Goal: Ask a question

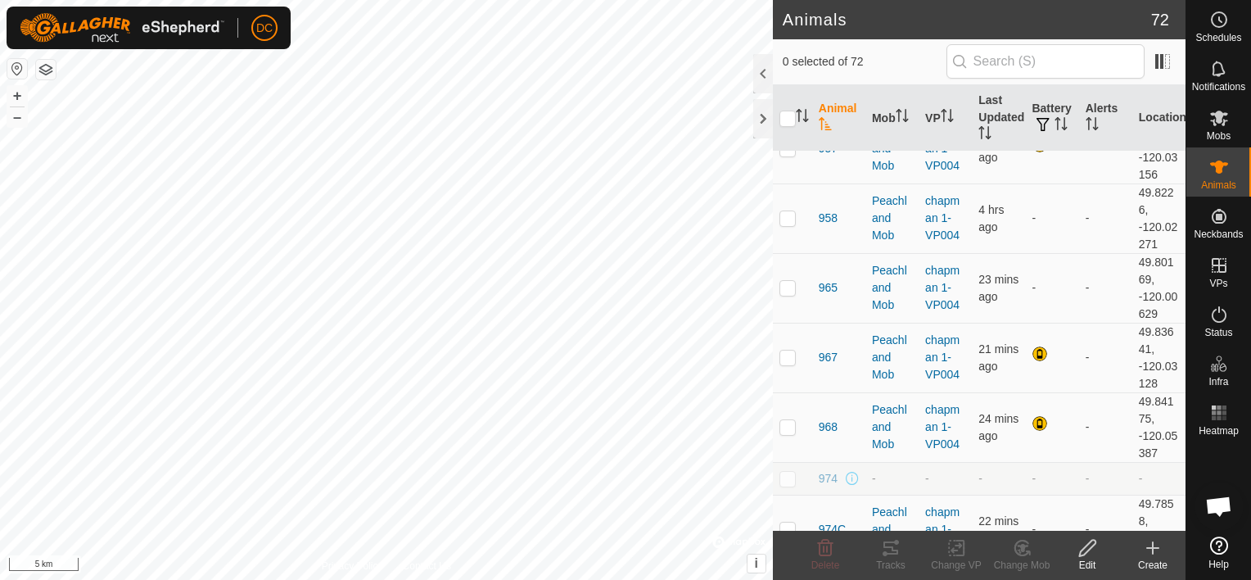
scroll to position [2514, 0]
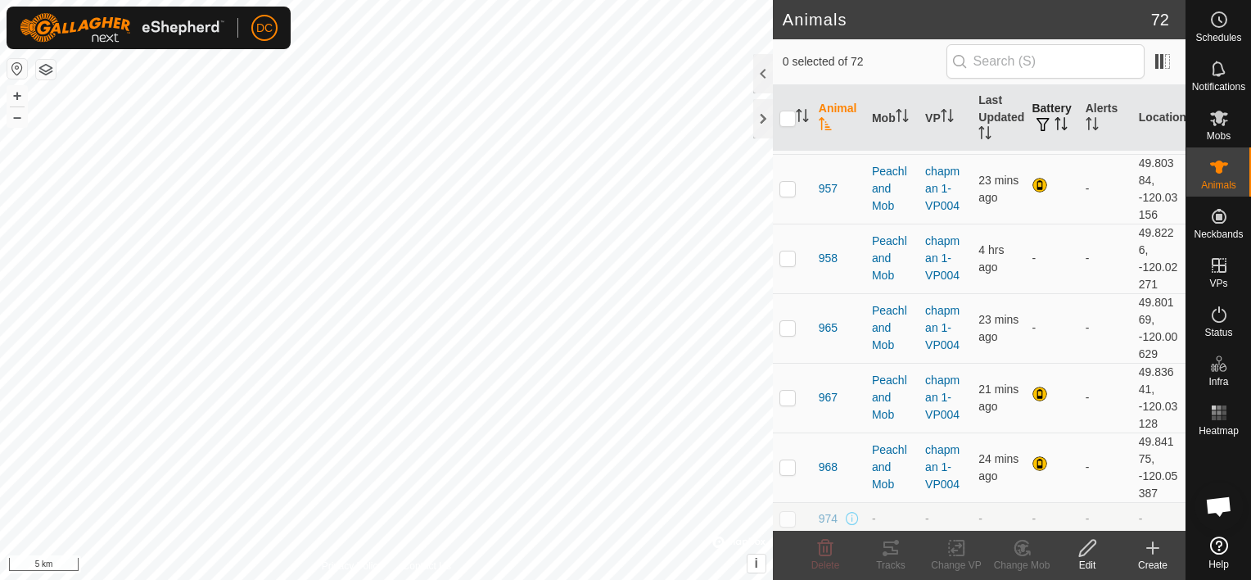
click at [1049, 115] on th "Battery" at bounding box center [1051, 118] width 53 height 66
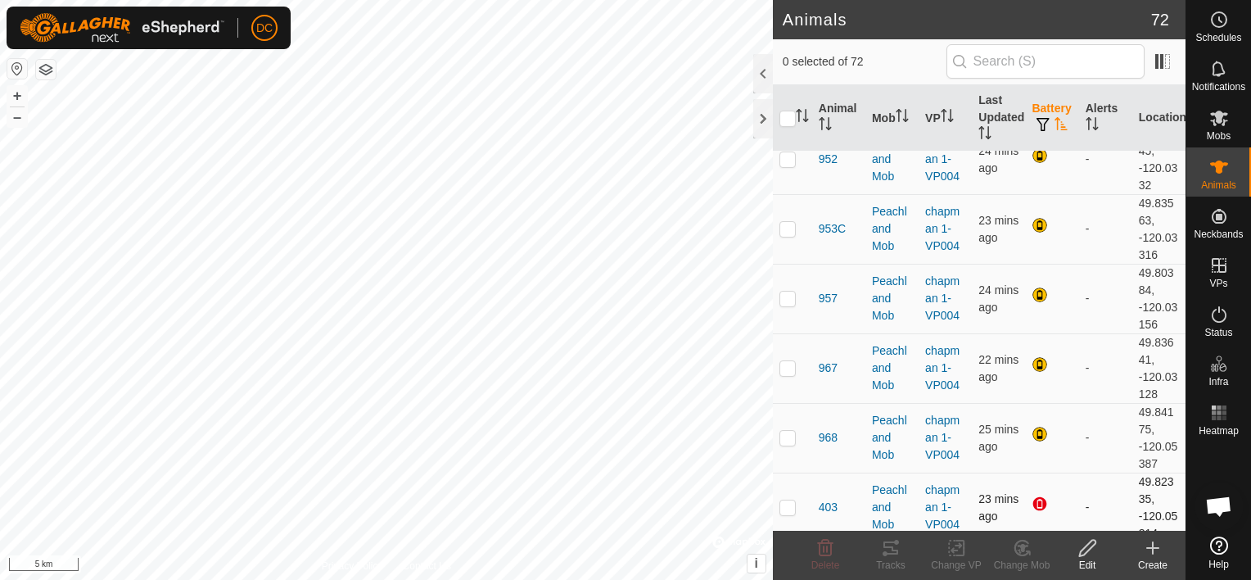
scroll to position [4233, 0]
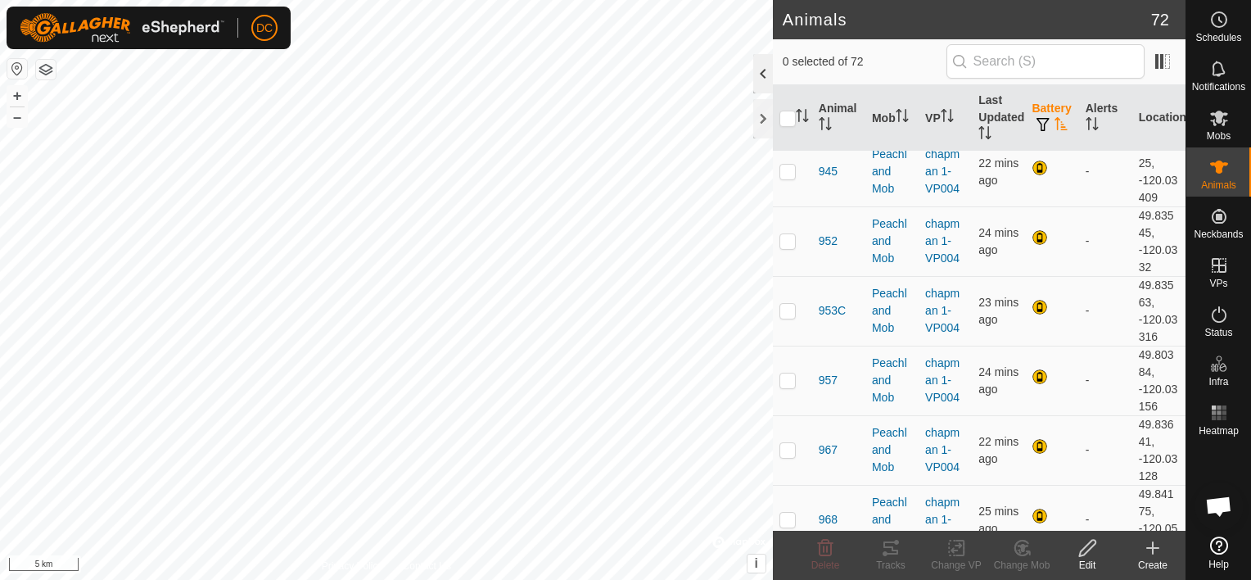
click at [764, 71] on div at bounding box center [763, 73] width 20 height 39
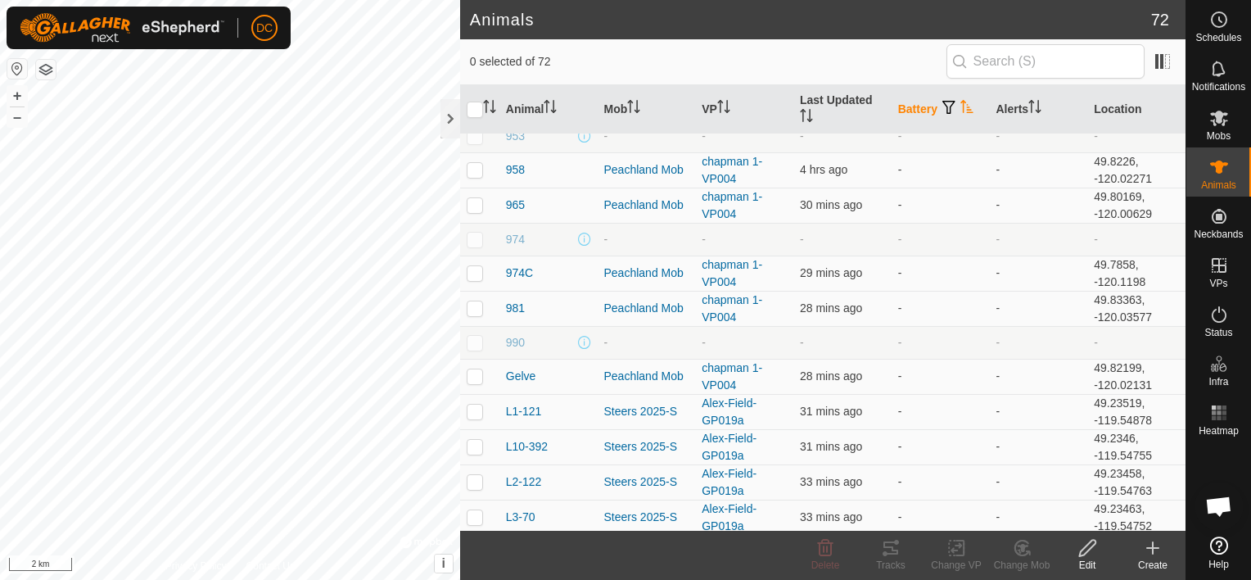
scroll to position [737, 0]
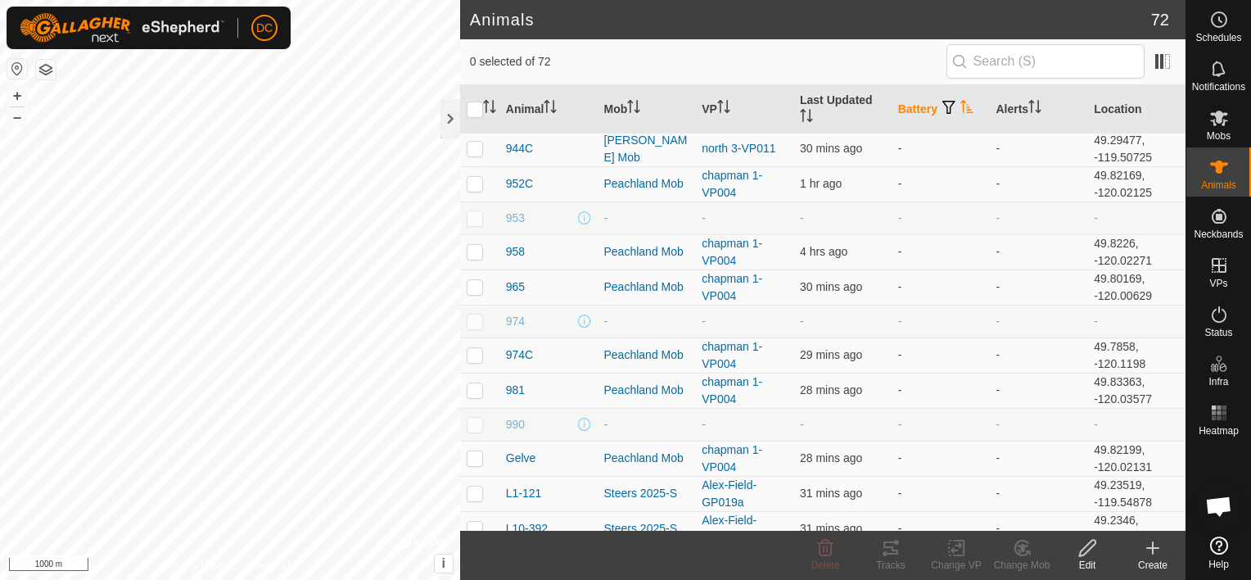
click at [295, 579] on html "DC Schedules Notifications Mobs Animals Neckbands VPs Status Infra Heatmap Help…" at bounding box center [625, 290] width 1251 height 580
click at [226, 579] on html "DC Schedules Notifications Mobs Animals Neckbands VPs Status Infra Heatmap Help…" at bounding box center [625, 290] width 1251 height 580
click at [228, 579] on html "DC Schedules Notifications Mobs Animals Neckbands VPs Status Infra Heatmap Help…" at bounding box center [625, 290] width 1251 height 580
click at [169, 579] on html "DC Schedules Notifications Mobs Animals Neckbands VPs Status Infra Heatmap Help…" at bounding box center [625, 290] width 1251 height 580
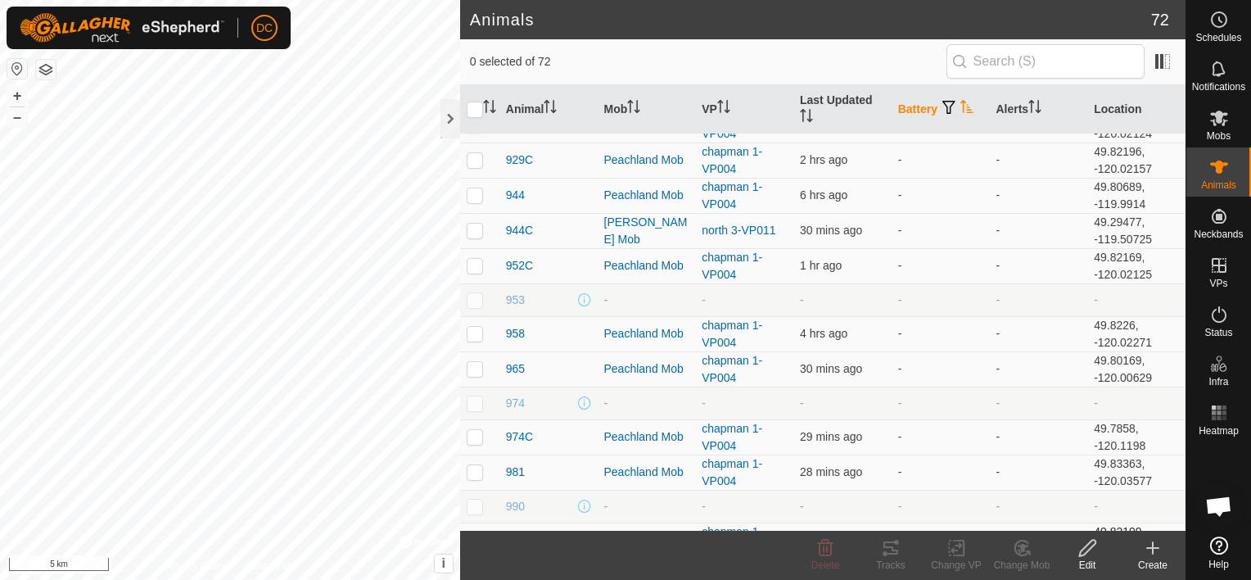
scroll to position [573, 0]
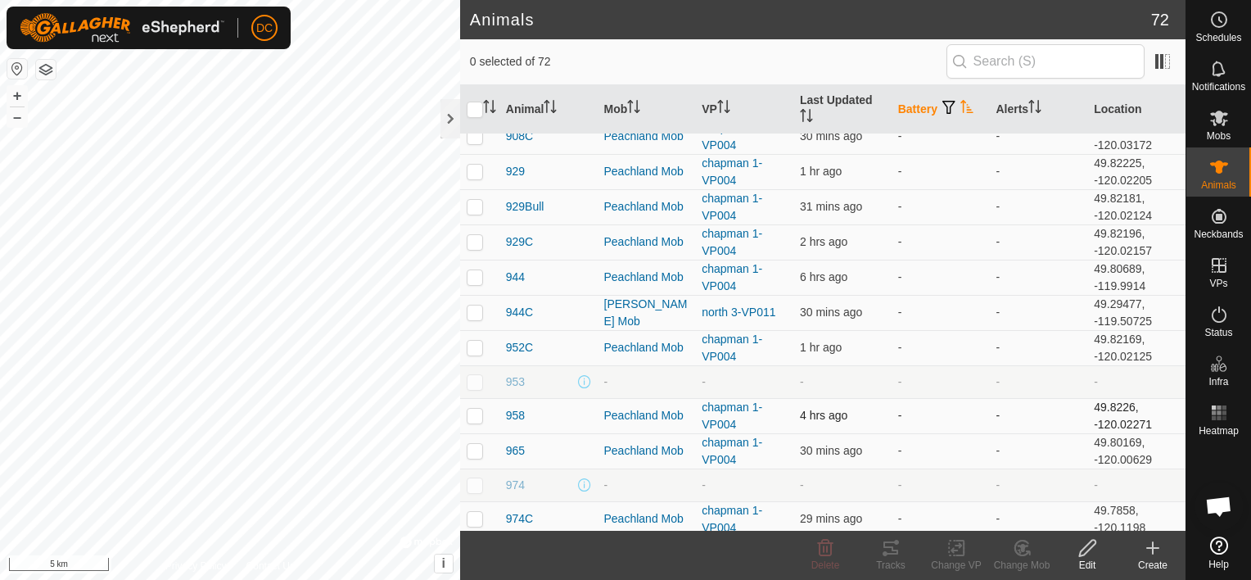
click at [474, 409] on p-checkbox at bounding box center [475, 415] width 16 height 13
checkbox input "true"
click at [467, 270] on p-checkbox at bounding box center [475, 276] width 16 height 13
checkbox input "true"
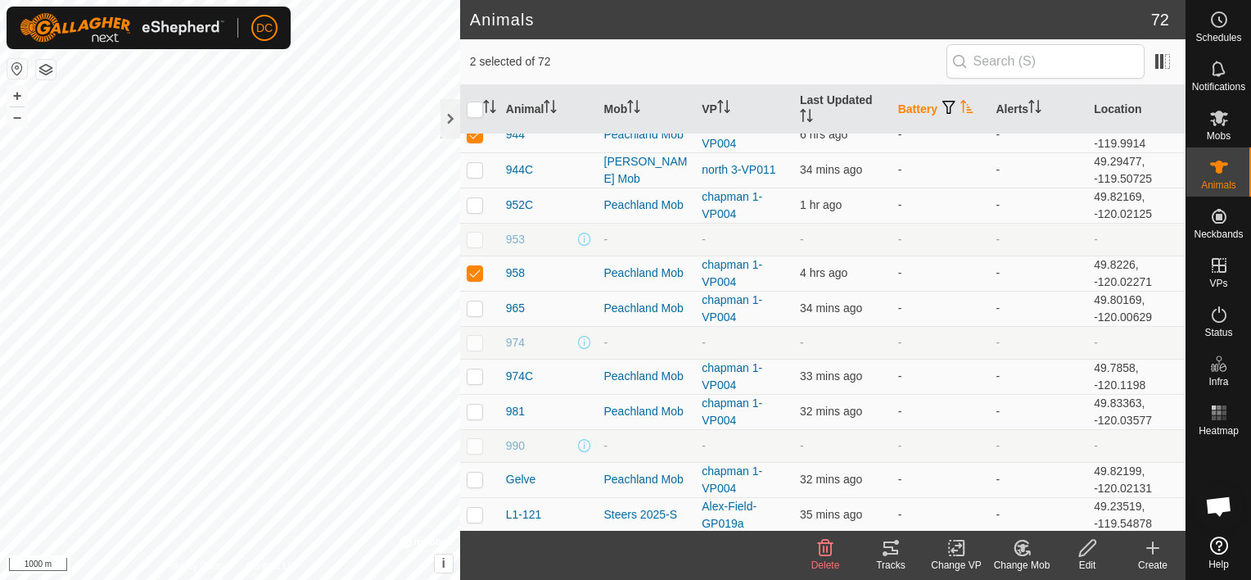
scroll to position [634, 0]
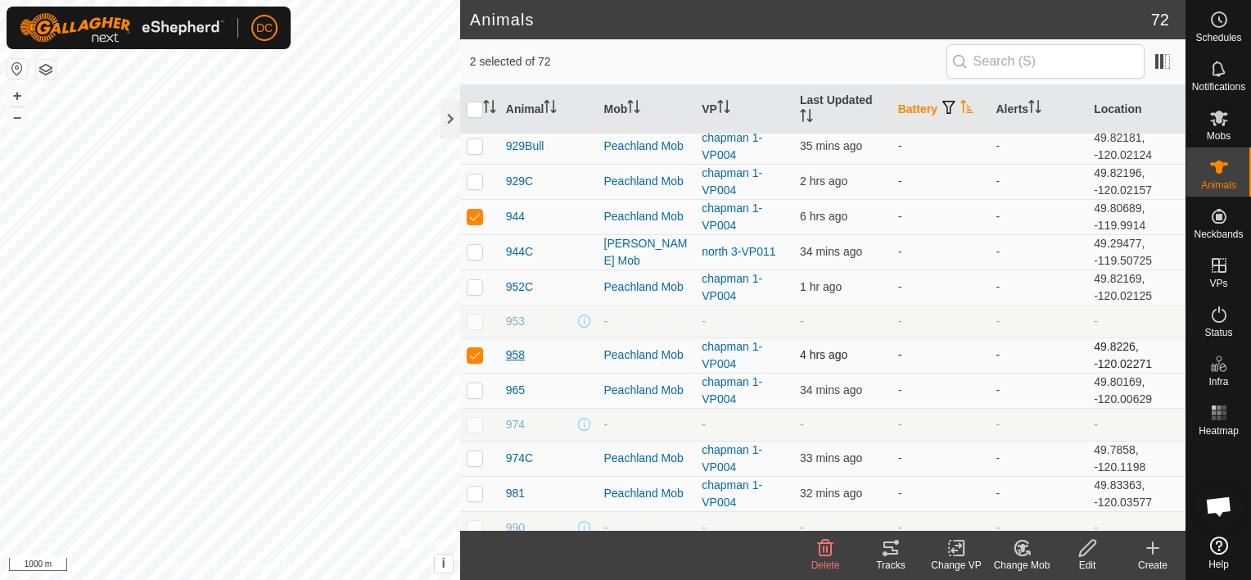
click at [514, 347] on span "958" at bounding box center [515, 354] width 19 height 17
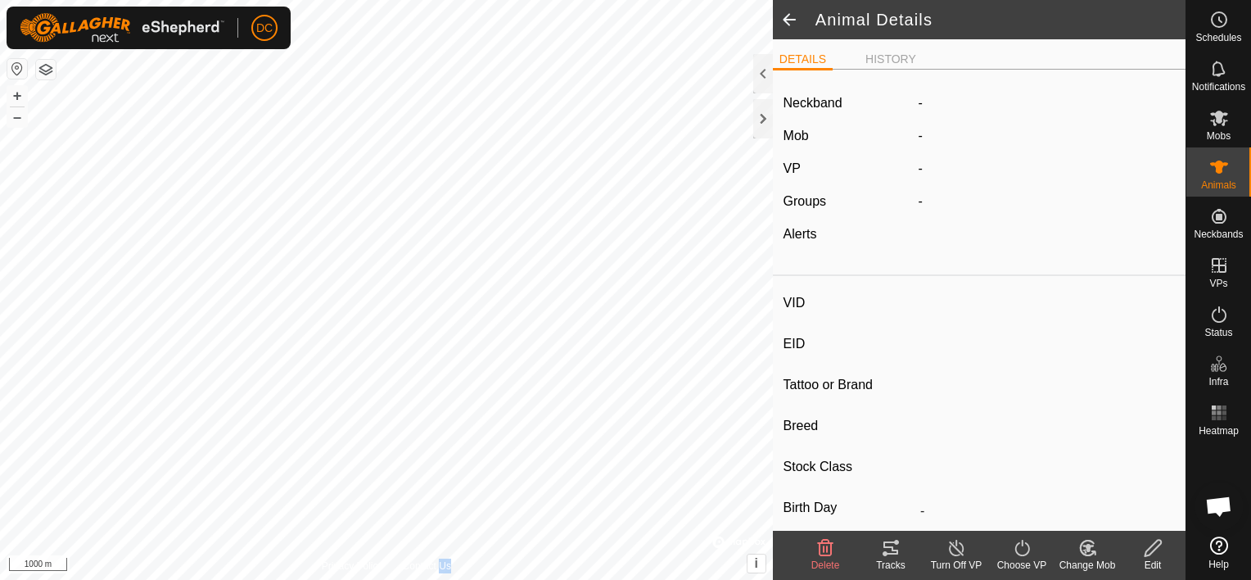
type input "958"
type input "124000193421958"
type input "-"
type input "black angus"
type input "COW"
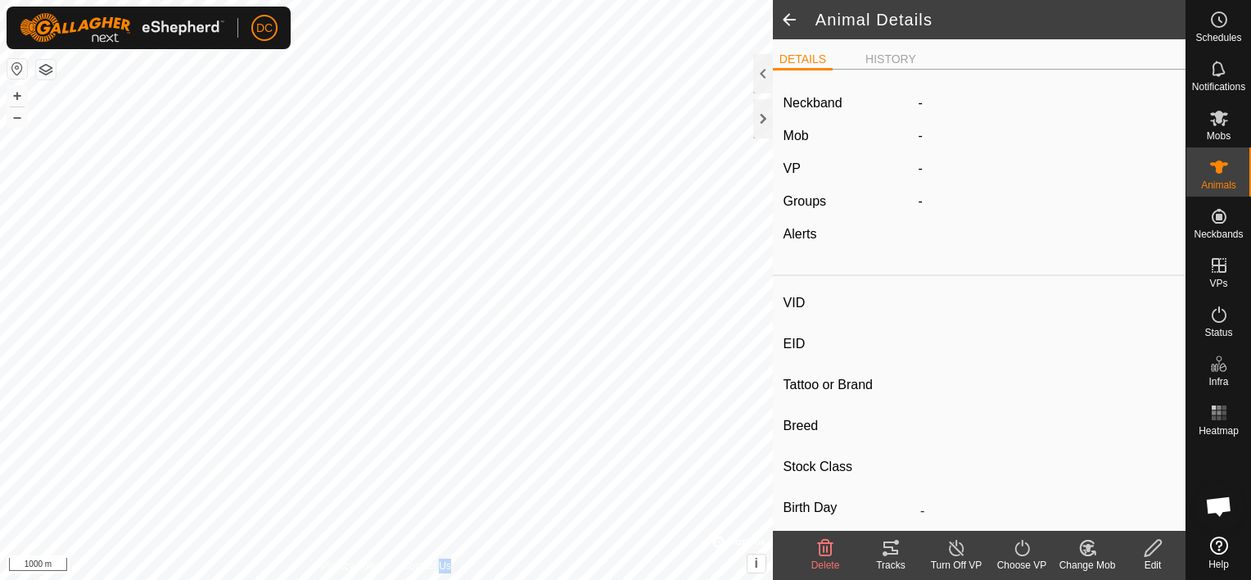
type input "766 kg"
type input "-"
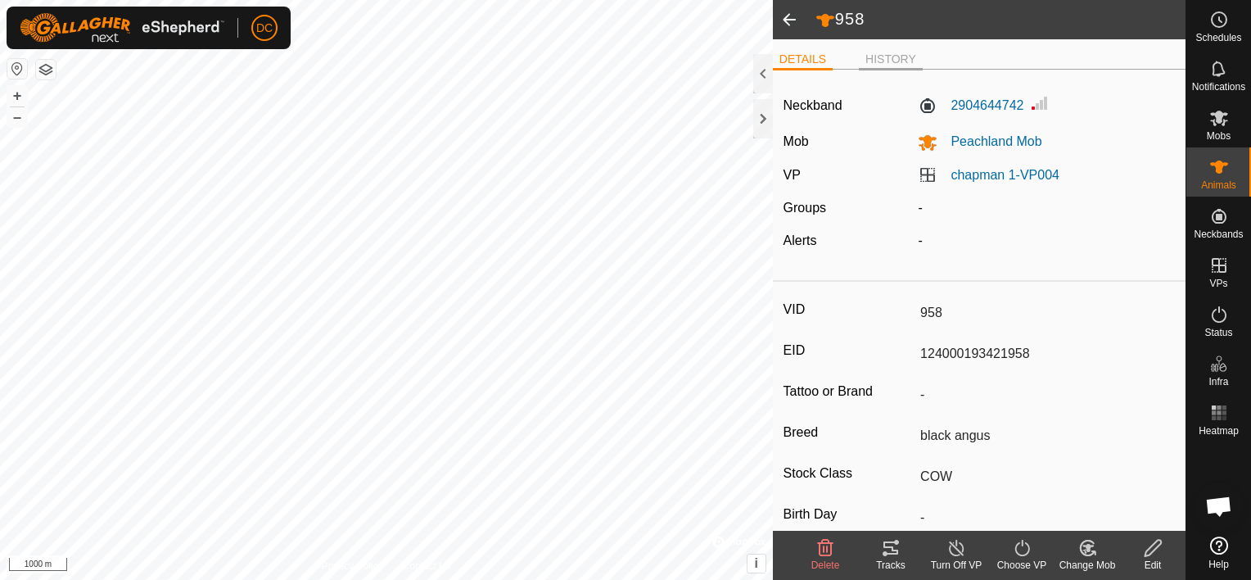
click at [887, 60] on li "HISTORY" at bounding box center [891, 61] width 64 height 20
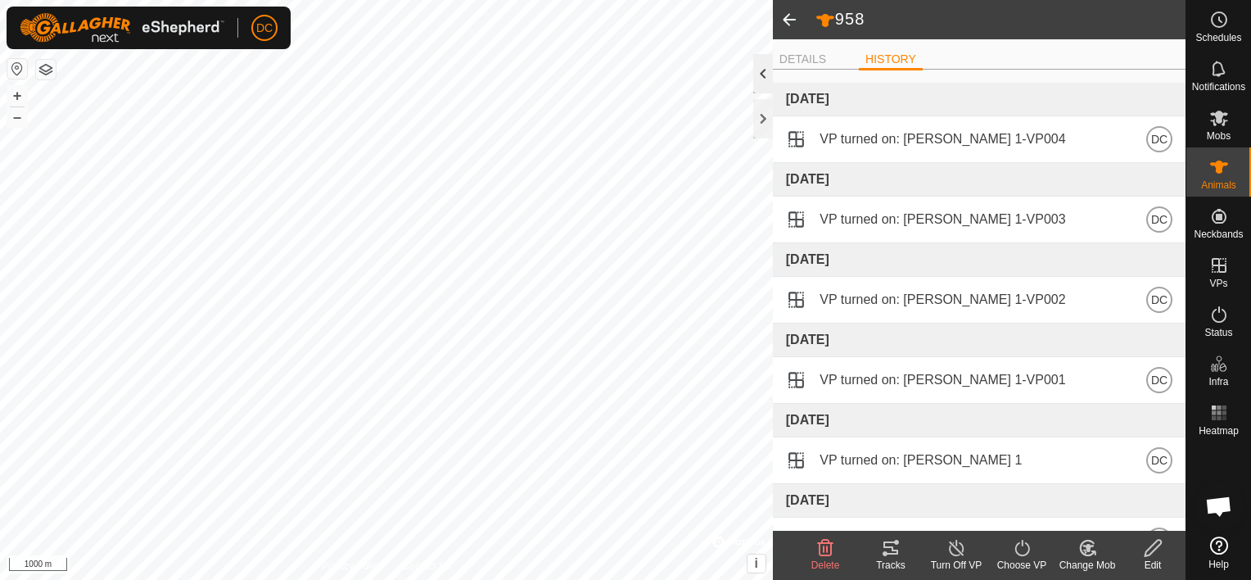
click at [766, 75] on div at bounding box center [763, 73] width 20 height 39
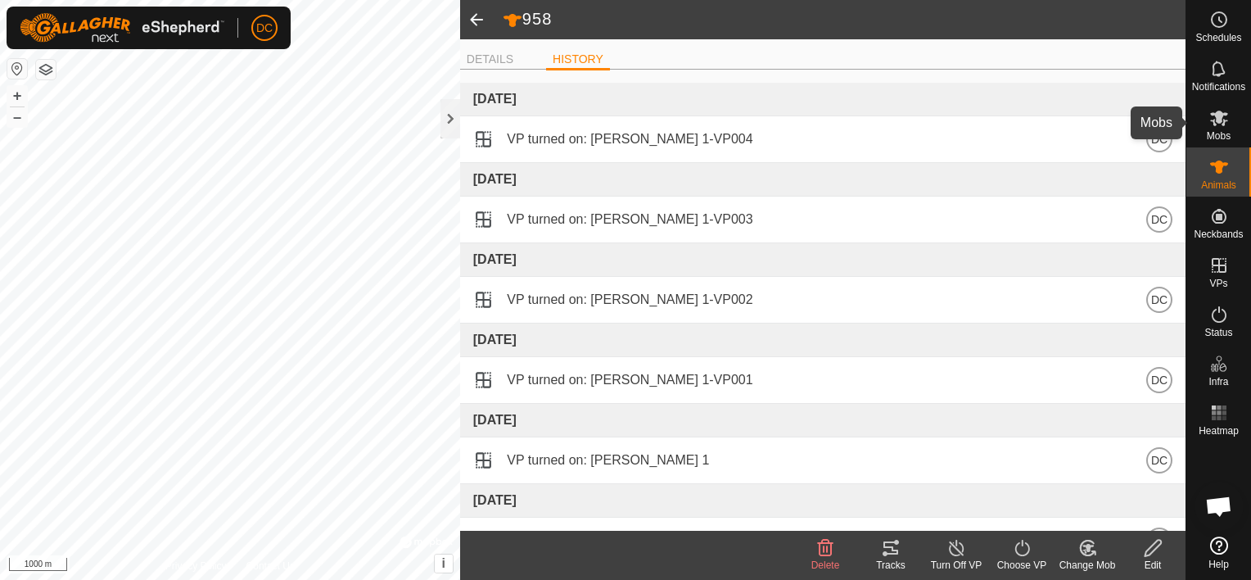
click at [1220, 119] on icon at bounding box center [1219, 119] width 18 height 16
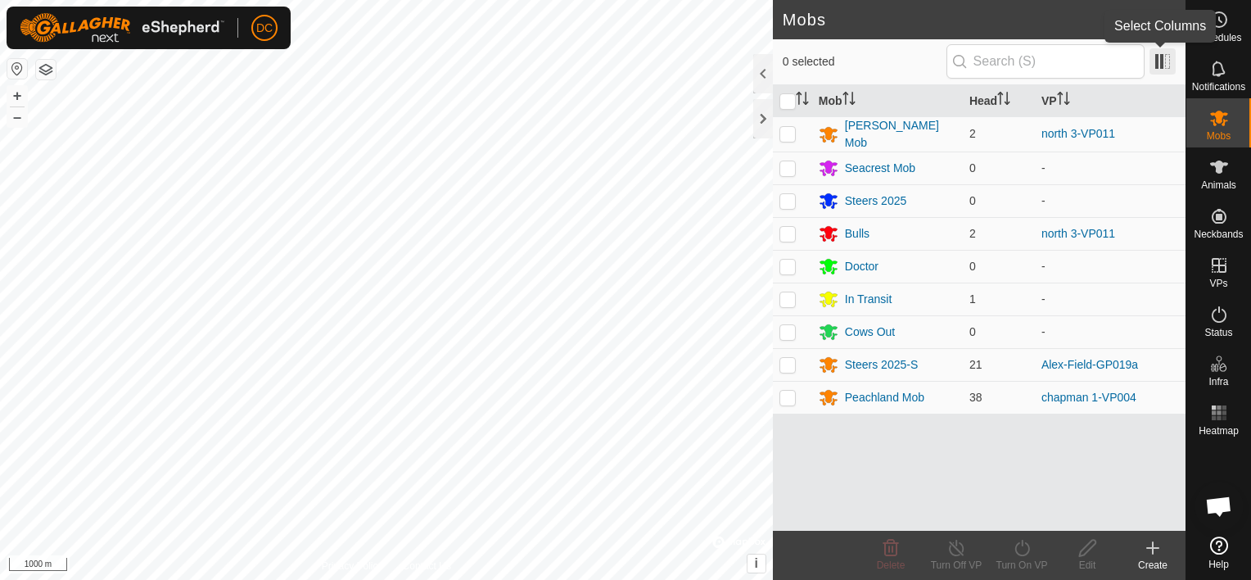
click at [1167, 61] on span at bounding box center [1163, 61] width 26 height 26
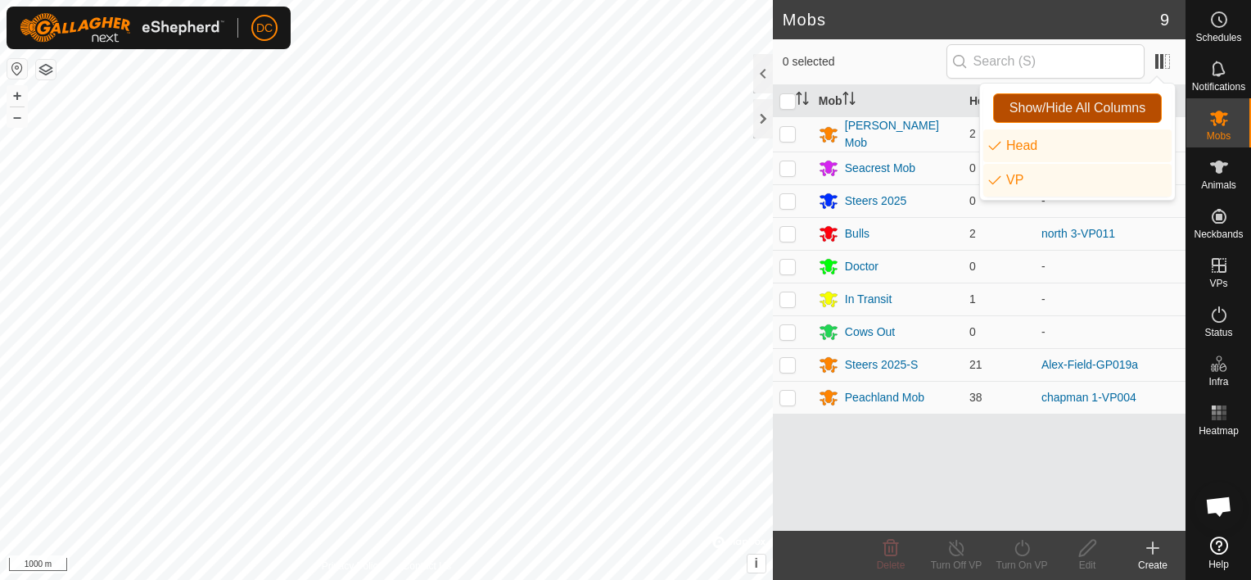
click at [1092, 107] on span "Show/Hide All Columns" at bounding box center [1078, 108] width 136 height 15
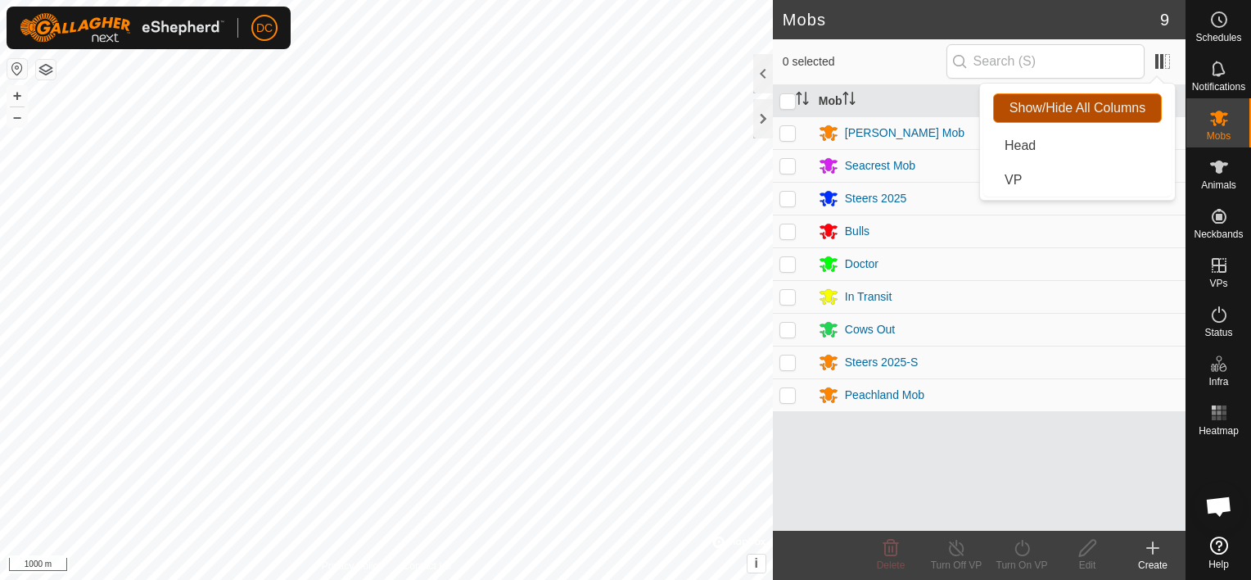
click at [1092, 107] on span "Show/Hide All Columns" at bounding box center [1078, 108] width 136 height 15
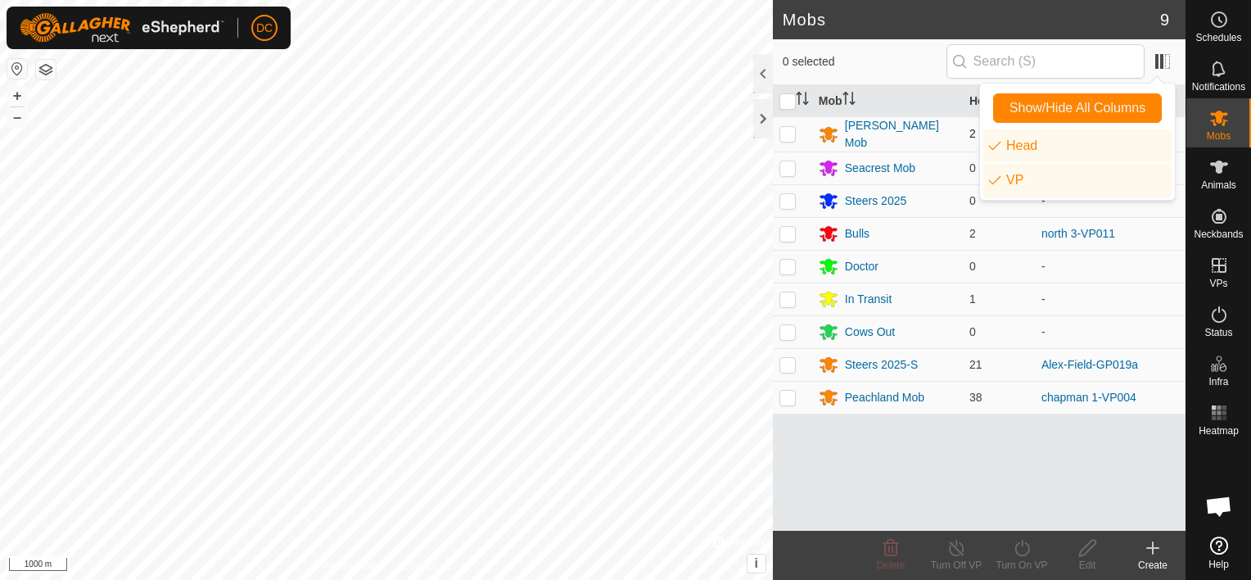
click at [793, 132] on p-checkbox at bounding box center [788, 133] width 16 height 13
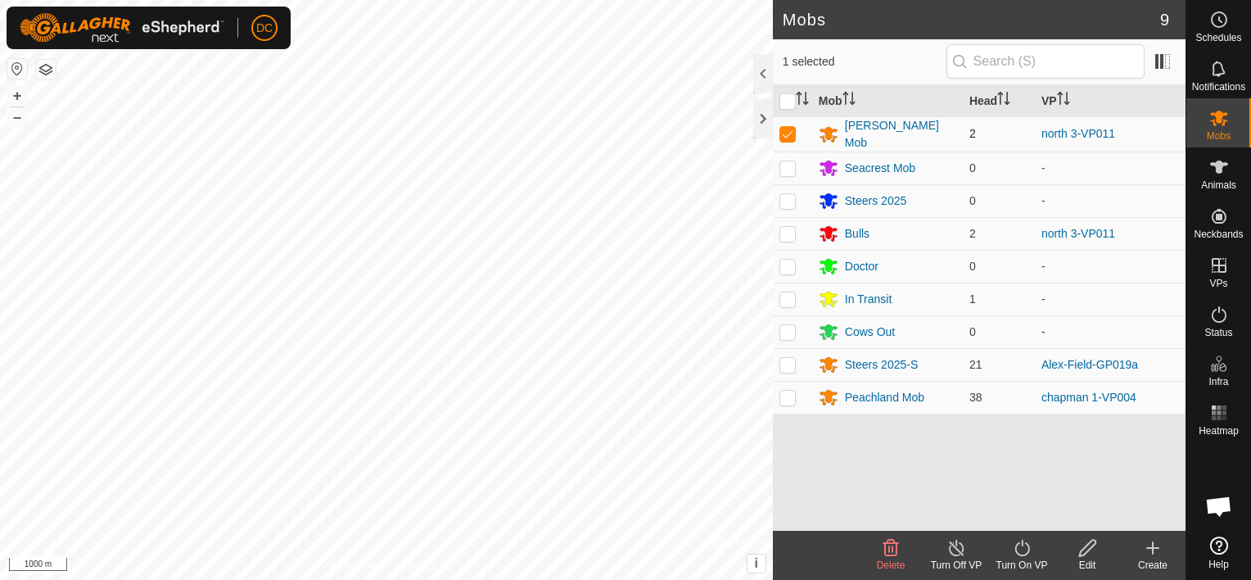
click at [790, 131] on p-checkbox at bounding box center [788, 133] width 16 height 13
checkbox input "false"
click at [1214, 160] on icon at bounding box center [1219, 167] width 20 height 20
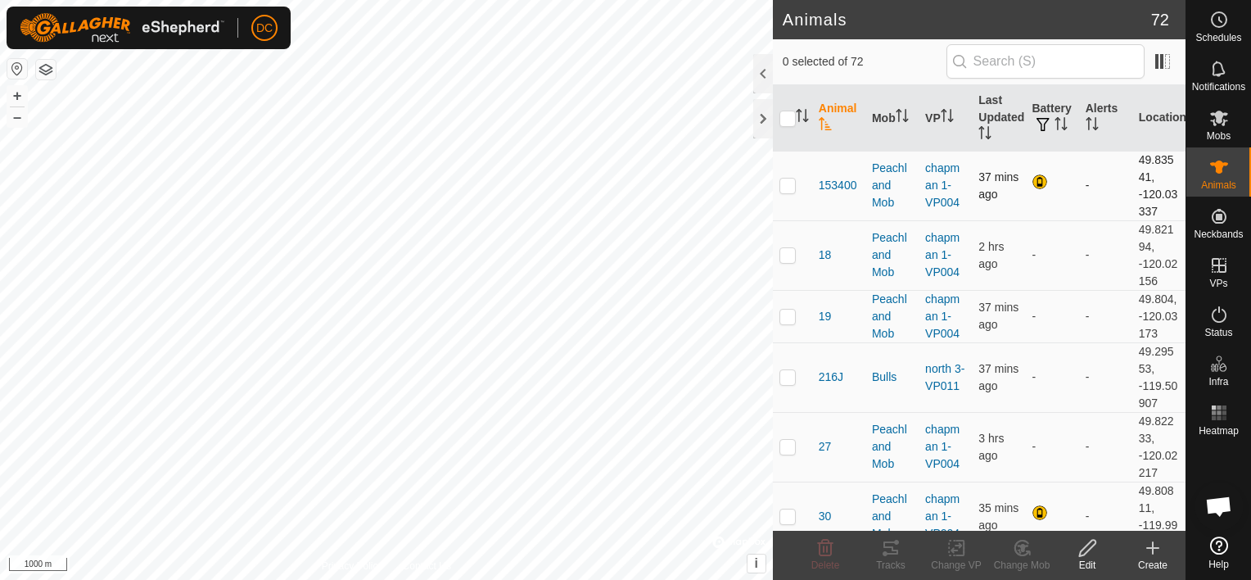
click at [790, 187] on p-checkbox at bounding box center [788, 185] width 16 height 13
click at [789, 186] on p-checkbox at bounding box center [788, 185] width 16 height 13
checkbox input "false"
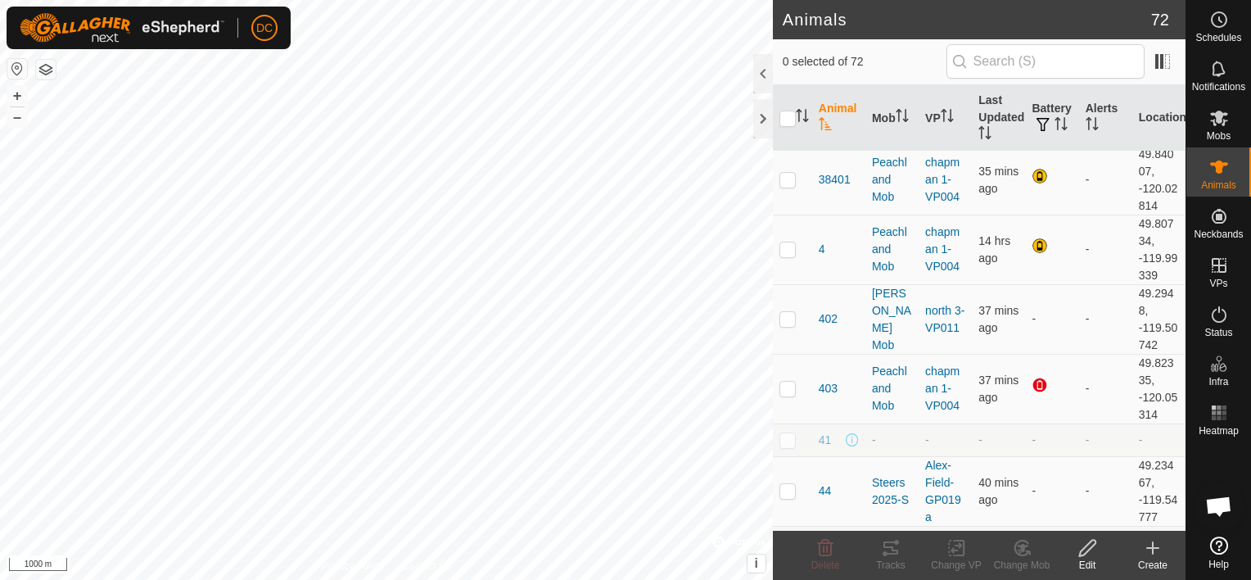
scroll to position [409, 0]
click at [784, 242] on p-checkbox at bounding box center [788, 245] width 16 height 13
checkbox input "true"
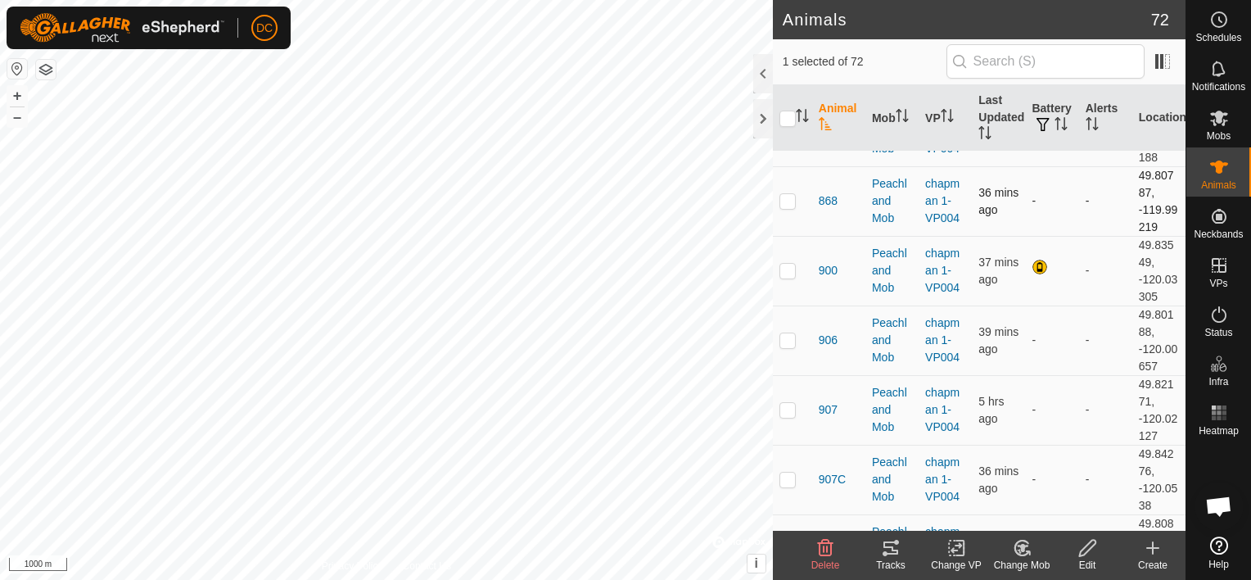
scroll to position [1228, 0]
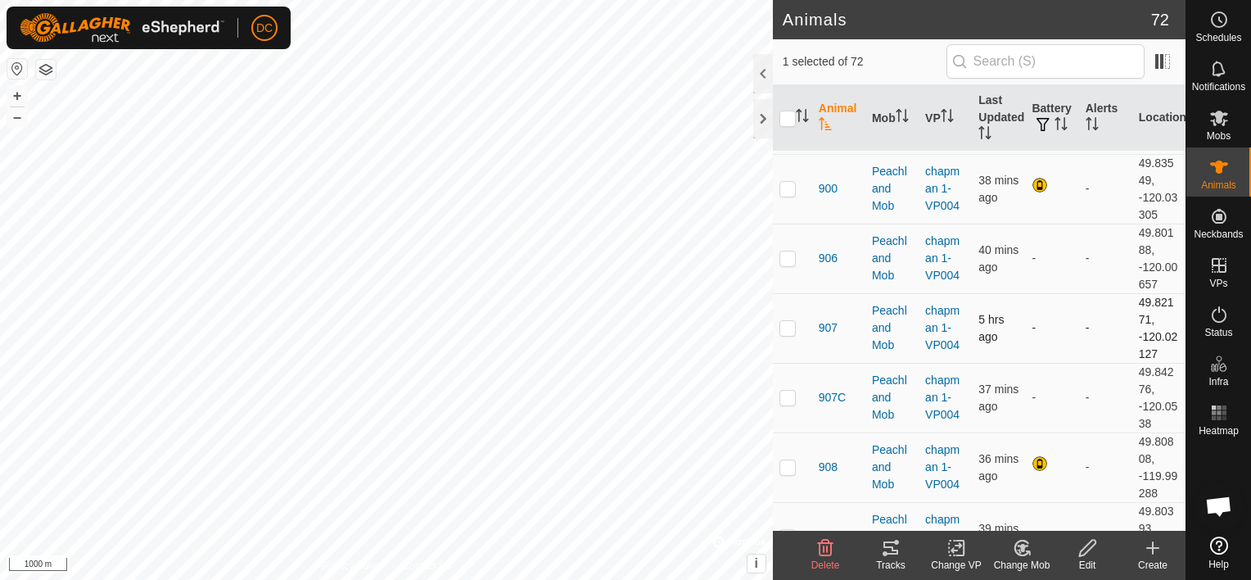
click at [784, 324] on p-checkbox at bounding box center [788, 327] width 16 height 13
checkbox input "true"
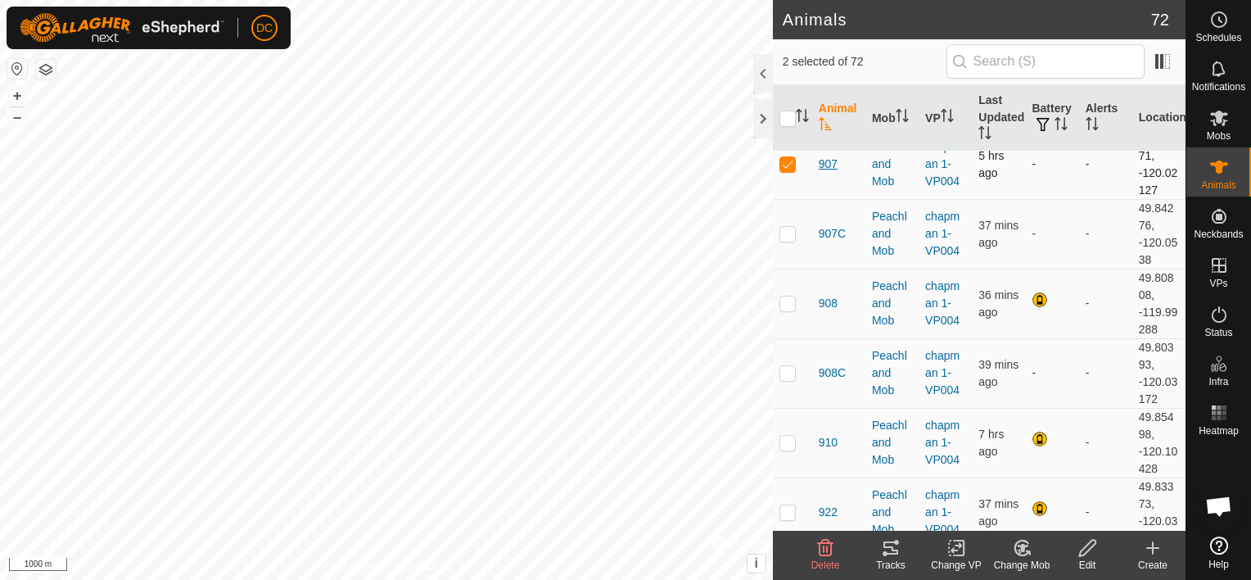
scroll to position [1474, 0]
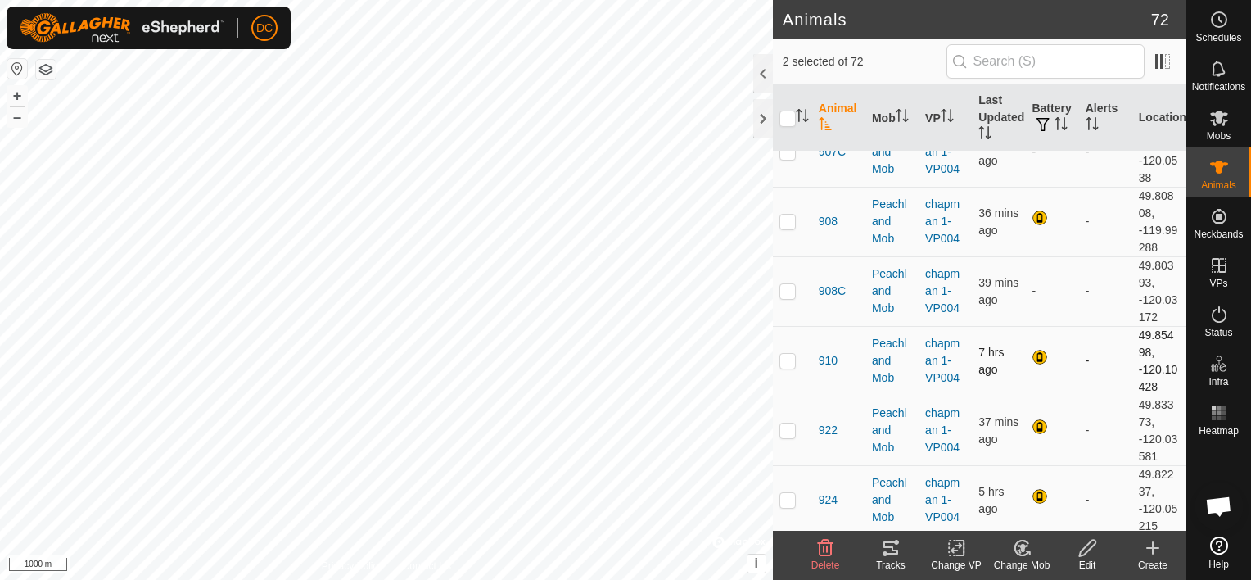
click at [789, 359] on p-checkbox at bounding box center [788, 360] width 16 height 13
checkbox input "true"
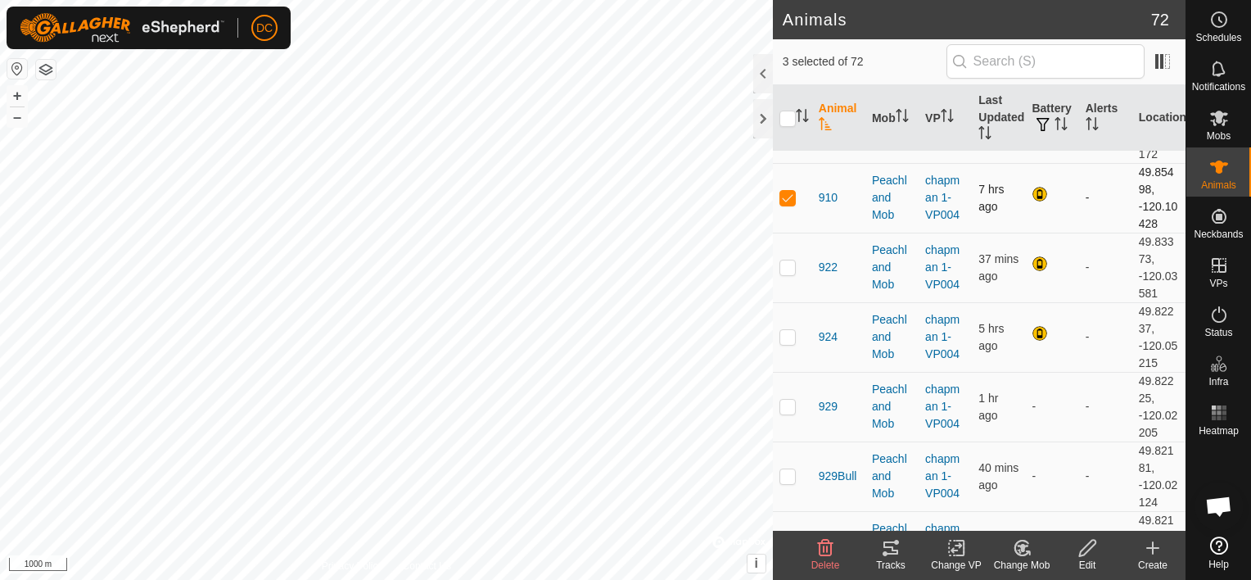
scroll to position [1638, 0]
click at [786, 329] on p-checkbox at bounding box center [788, 335] width 16 height 13
checkbox input "true"
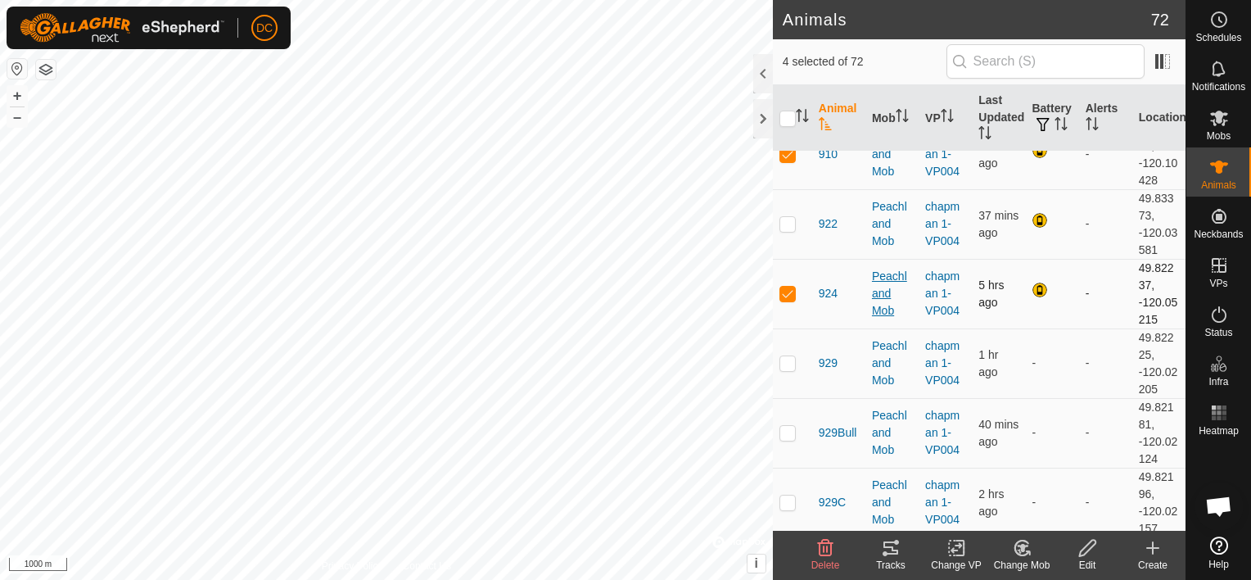
scroll to position [1720, 0]
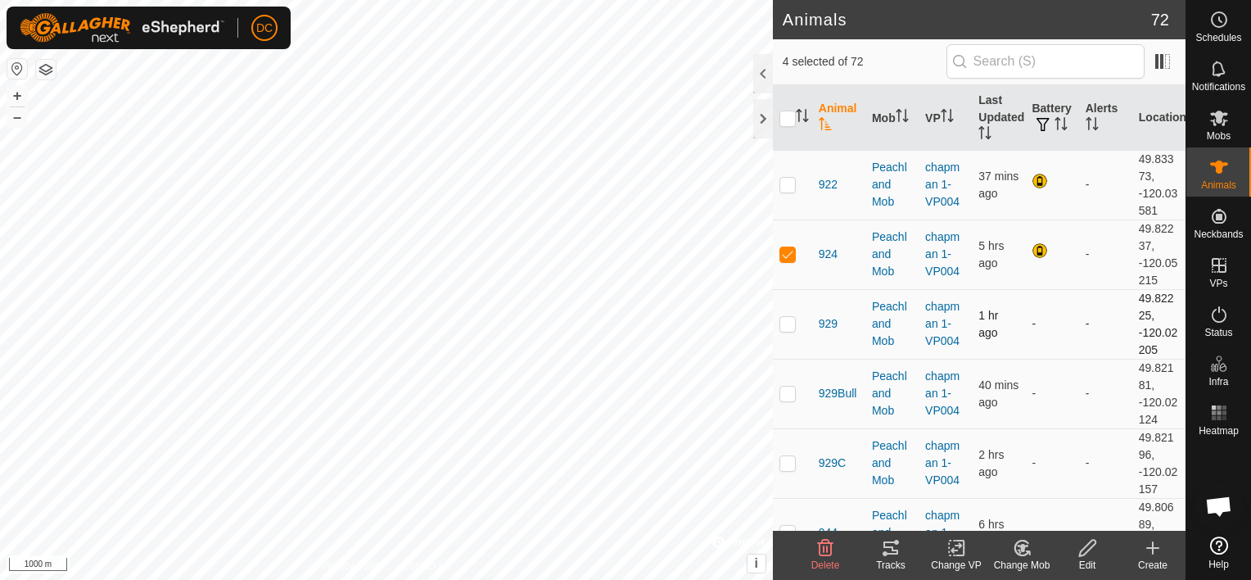
click at [788, 318] on p-checkbox at bounding box center [788, 323] width 16 height 13
checkbox input "true"
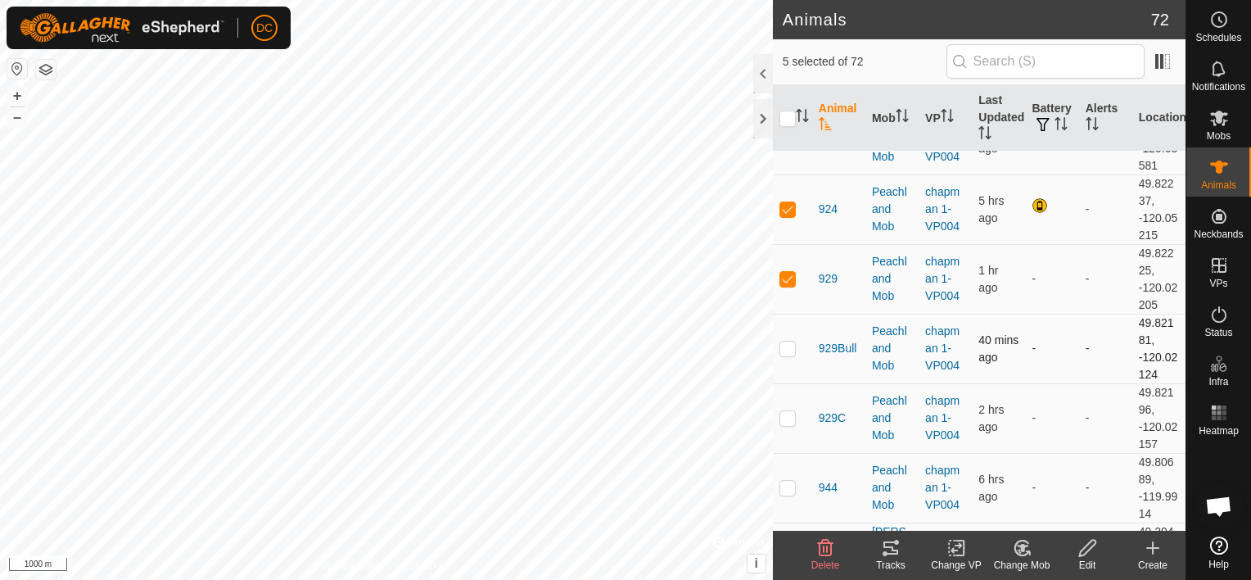
scroll to position [1801, 0]
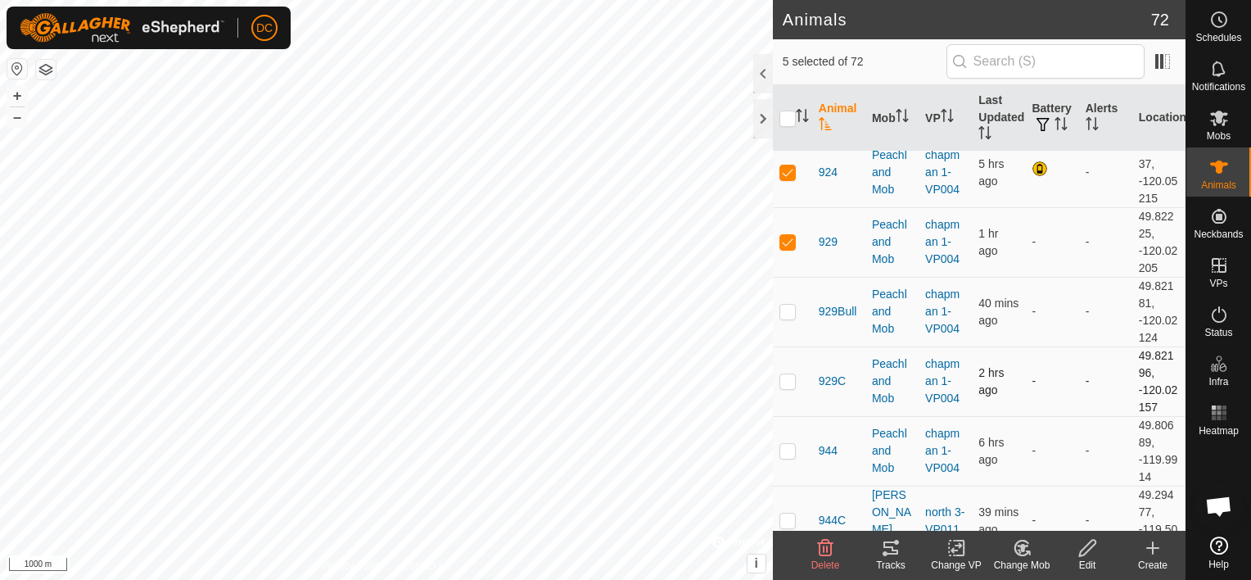
click at [783, 374] on p-checkbox at bounding box center [788, 380] width 16 height 13
checkbox input "true"
click at [786, 444] on p-checkbox at bounding box center [788, 450] width 16 height 13
checkbox input "true"
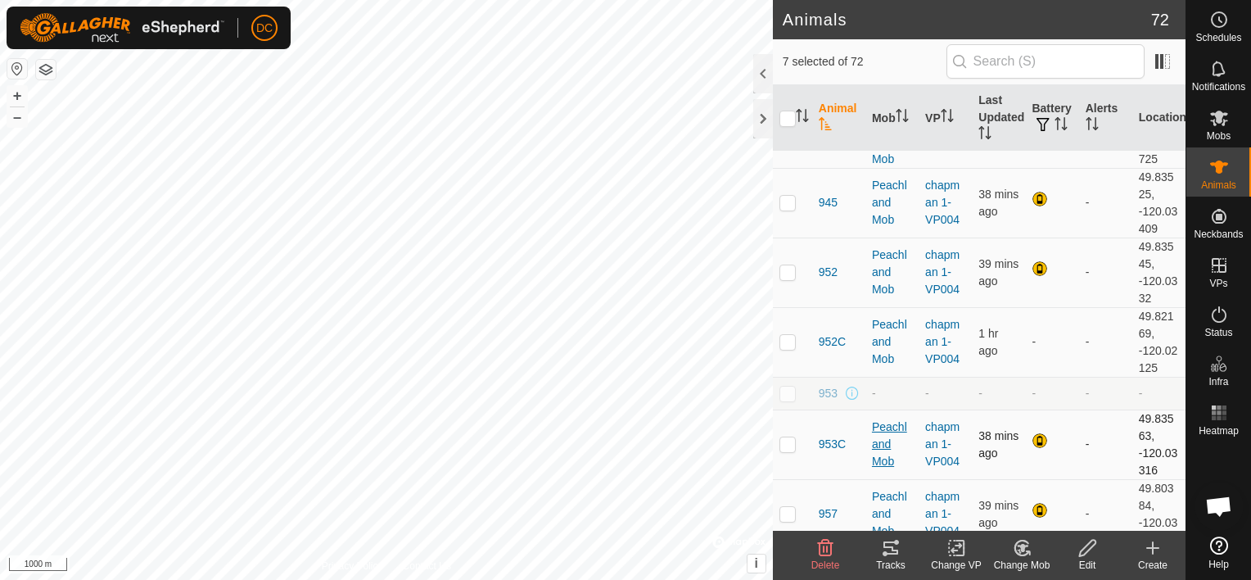
scroll to position [2211, 0]
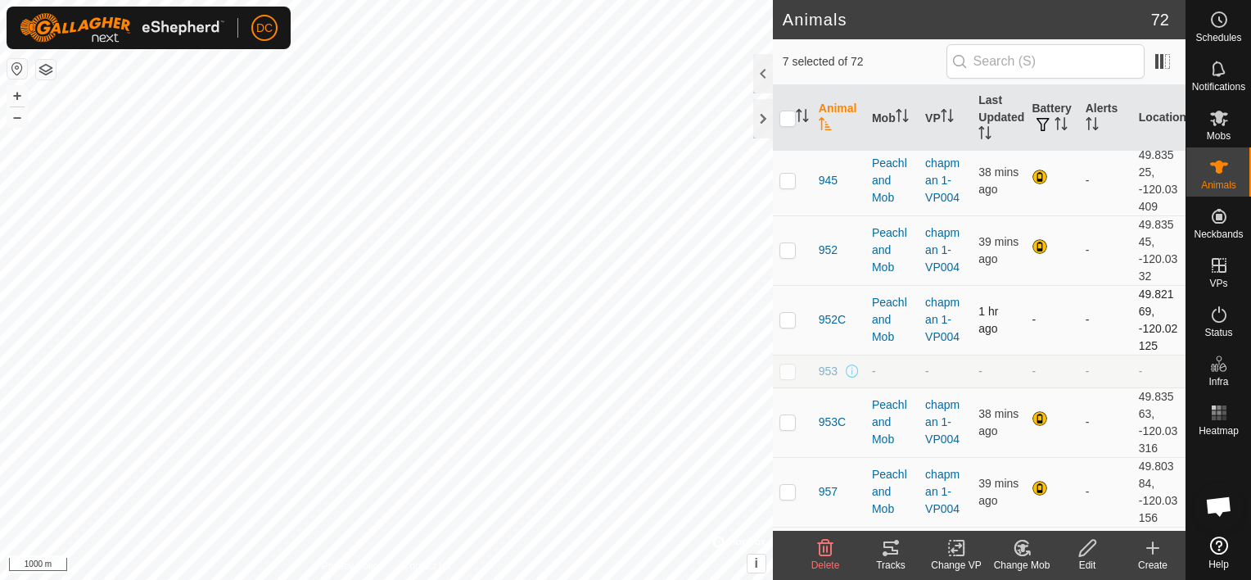
click at [786, 314] on p-checkbox at bounding box center [788, 319] width 16 height 13
checkbox input "true"
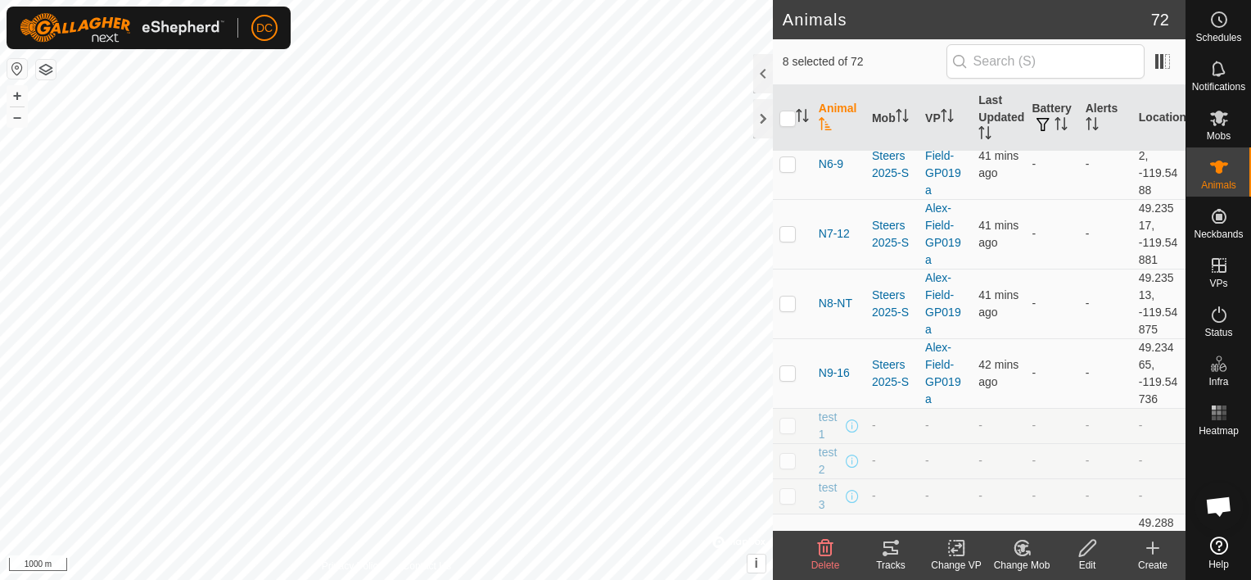
scroll to position [4315, 0]
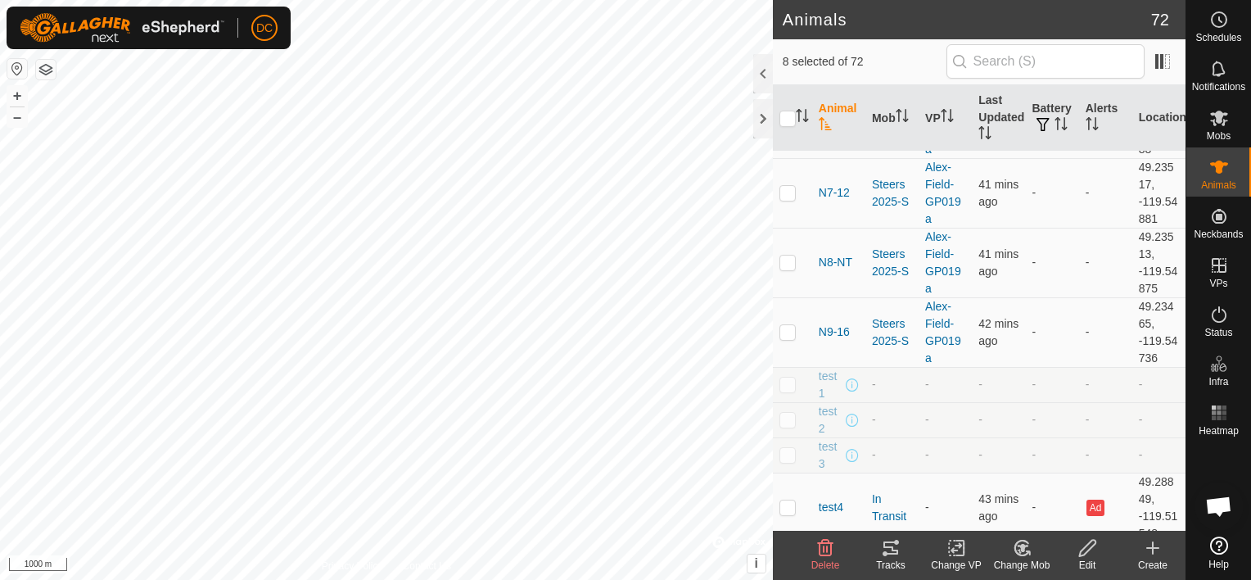
click at [1087, 553] on icon at bounding box center [1088, 548] width 20 height 20
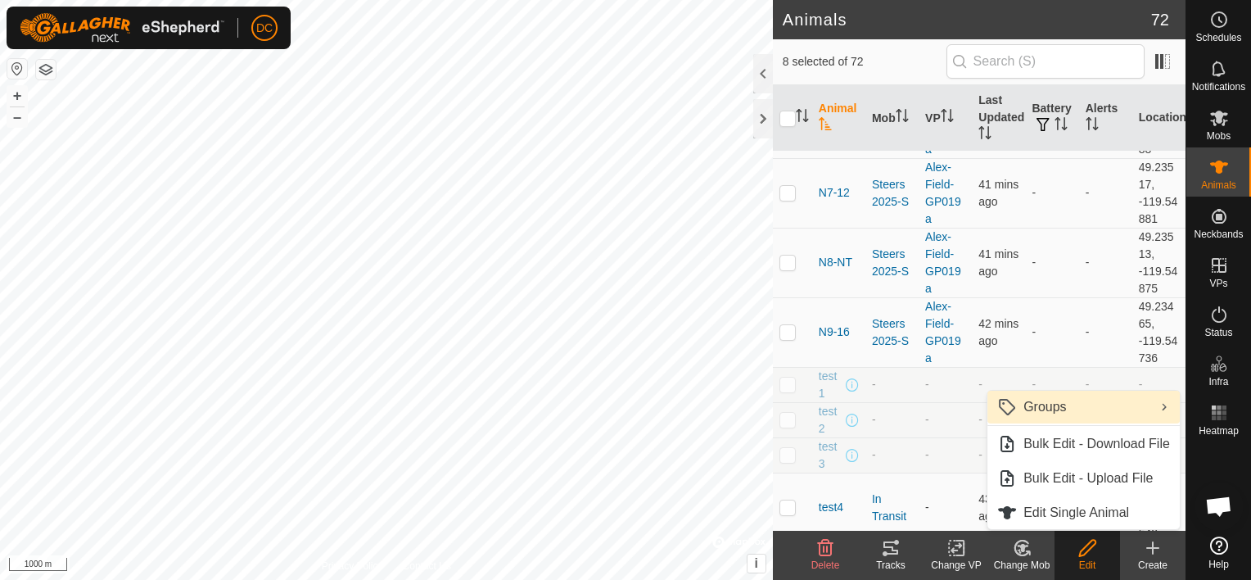
click at [1160, 406] on link "Groups" at bounding box center [1084, 407] width 192 height 33
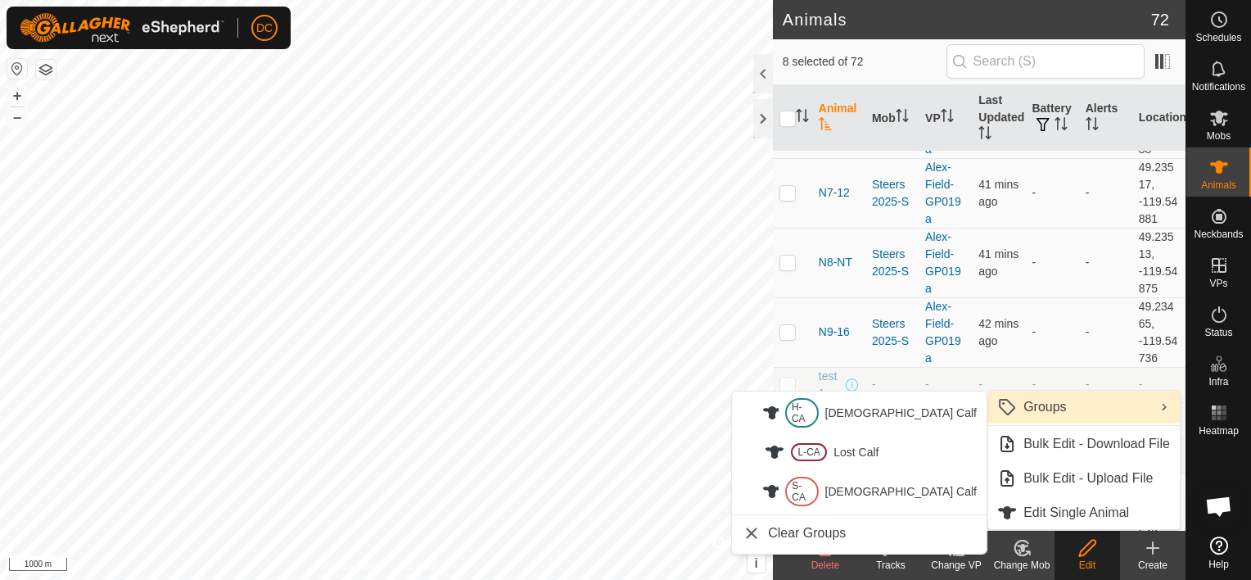
click at [1160, 406] on link "Groups" at bounding box center [1084, 407] width 192 height 33
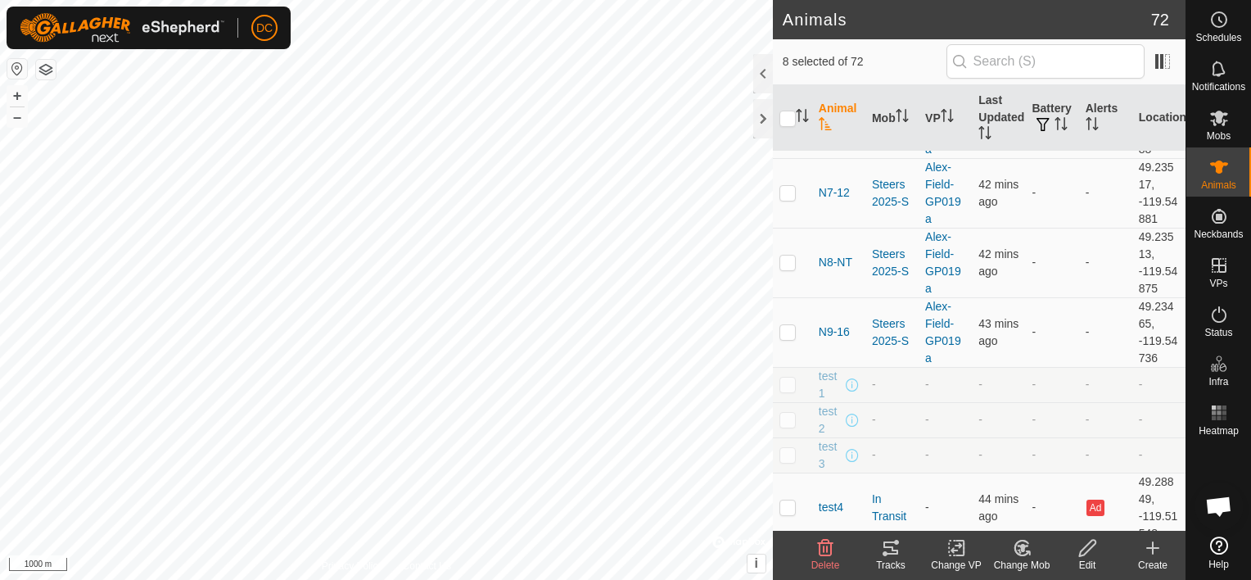
click at [1022, 548] on icon at bounding box center [1022, 548] width 11 height 8
click at [1043, 387] on td "-" at bounding box center [1051, 384] width 53 height 35
click at [1217, 547] on icon at bounding box center [1219, 545] width 18 height 18
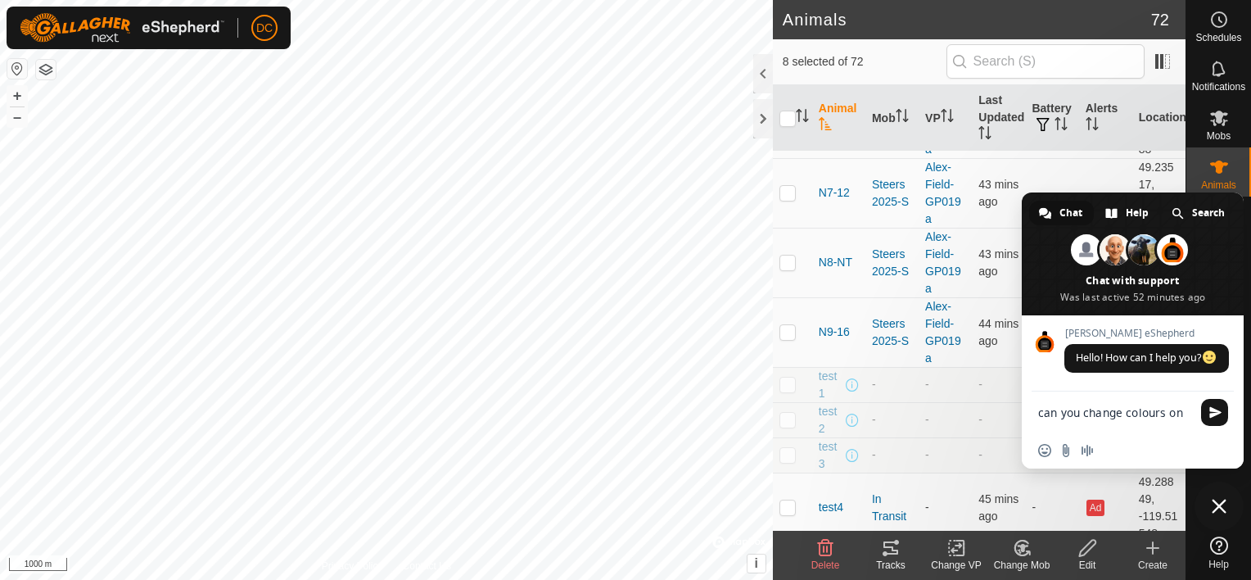
type textarea "can you change colors on individual animals"
